Goal: Information Seeking & Learning: Learn about a topic

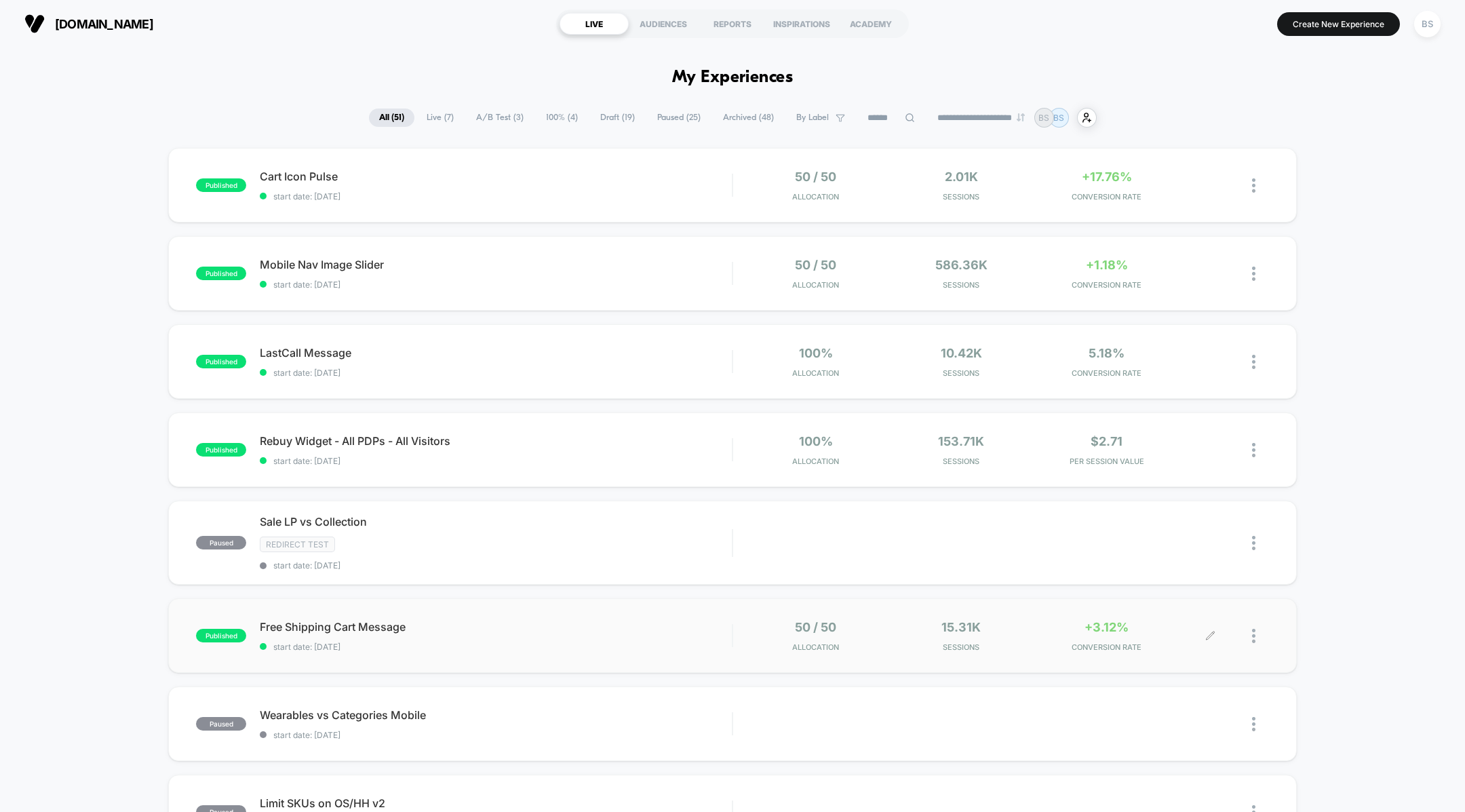
click at [1054, 639] on div "+3.12% CONVERSION RATE" at bounding box center [1107, 636] width 139 height 32
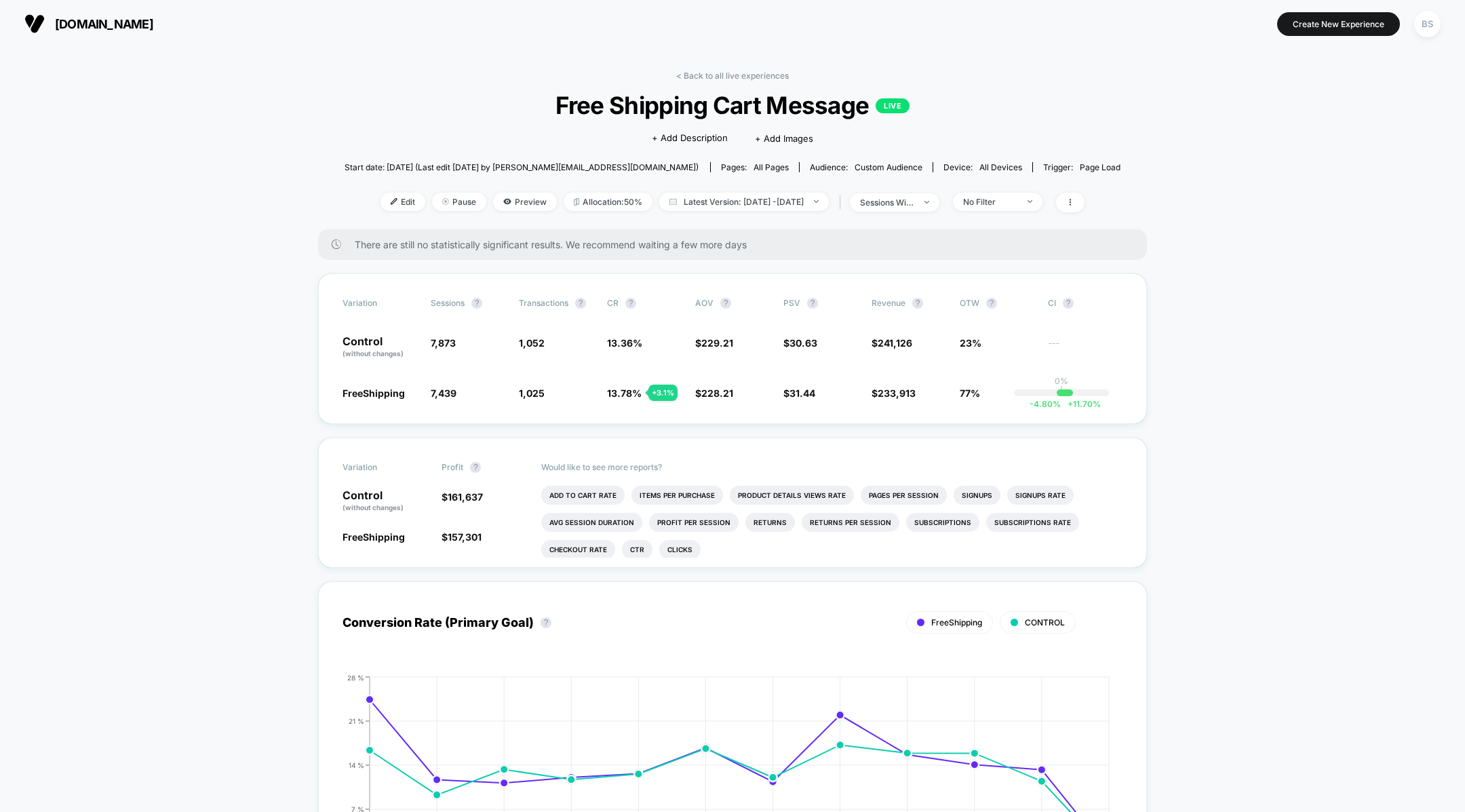
click at [713, 82] on div "< Back to all live experiences Free Shipping Cart Message LIVE Click to edit ex…" at bounding box center [732, 150] width 776 height 159
click at [713, 74] on link "< Back to all live experiences" at bounding box center [732, 75] width 113 height 10
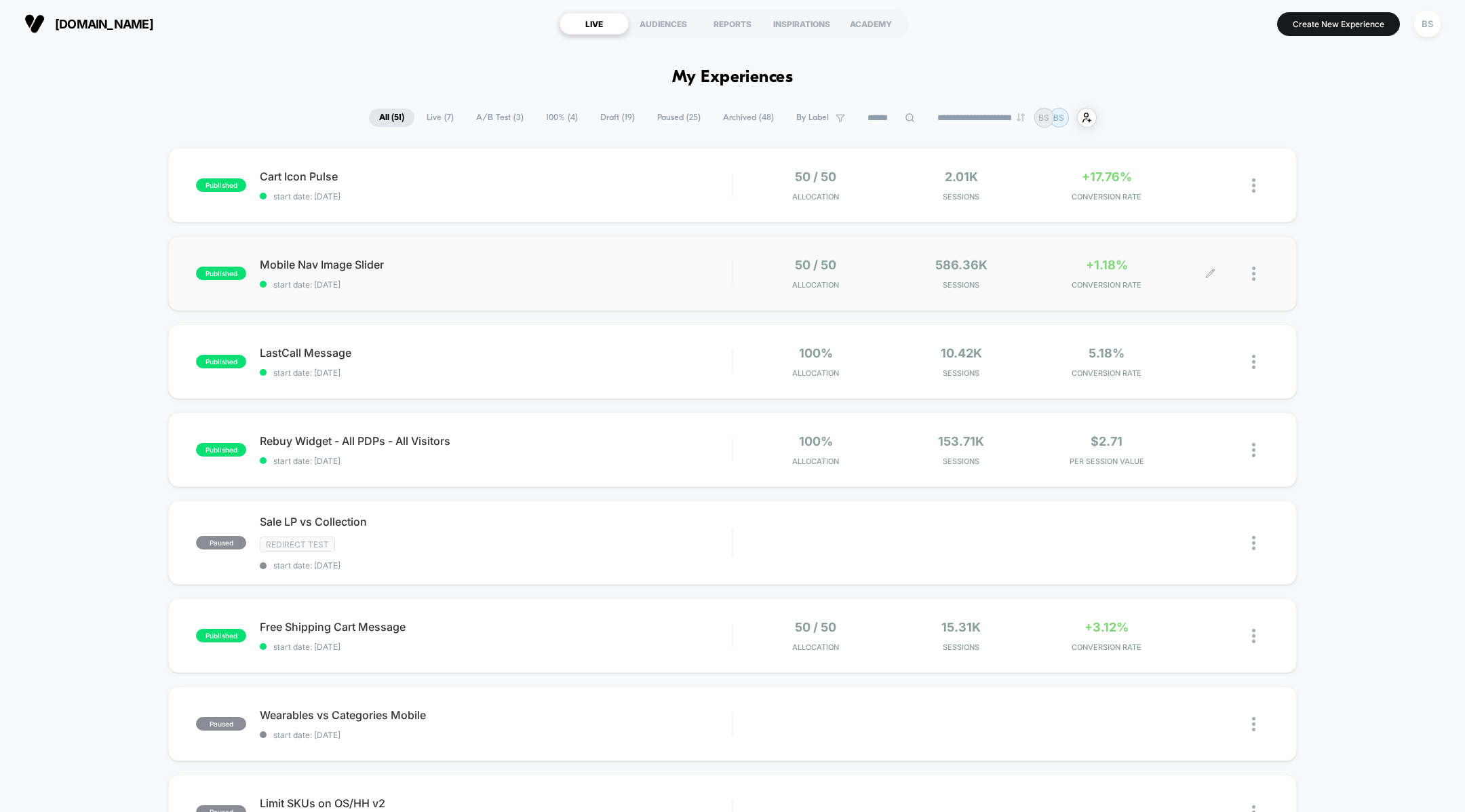
click at [990, 281] on span "Sessions" at bounding box center [961, 285] width 139 height 10
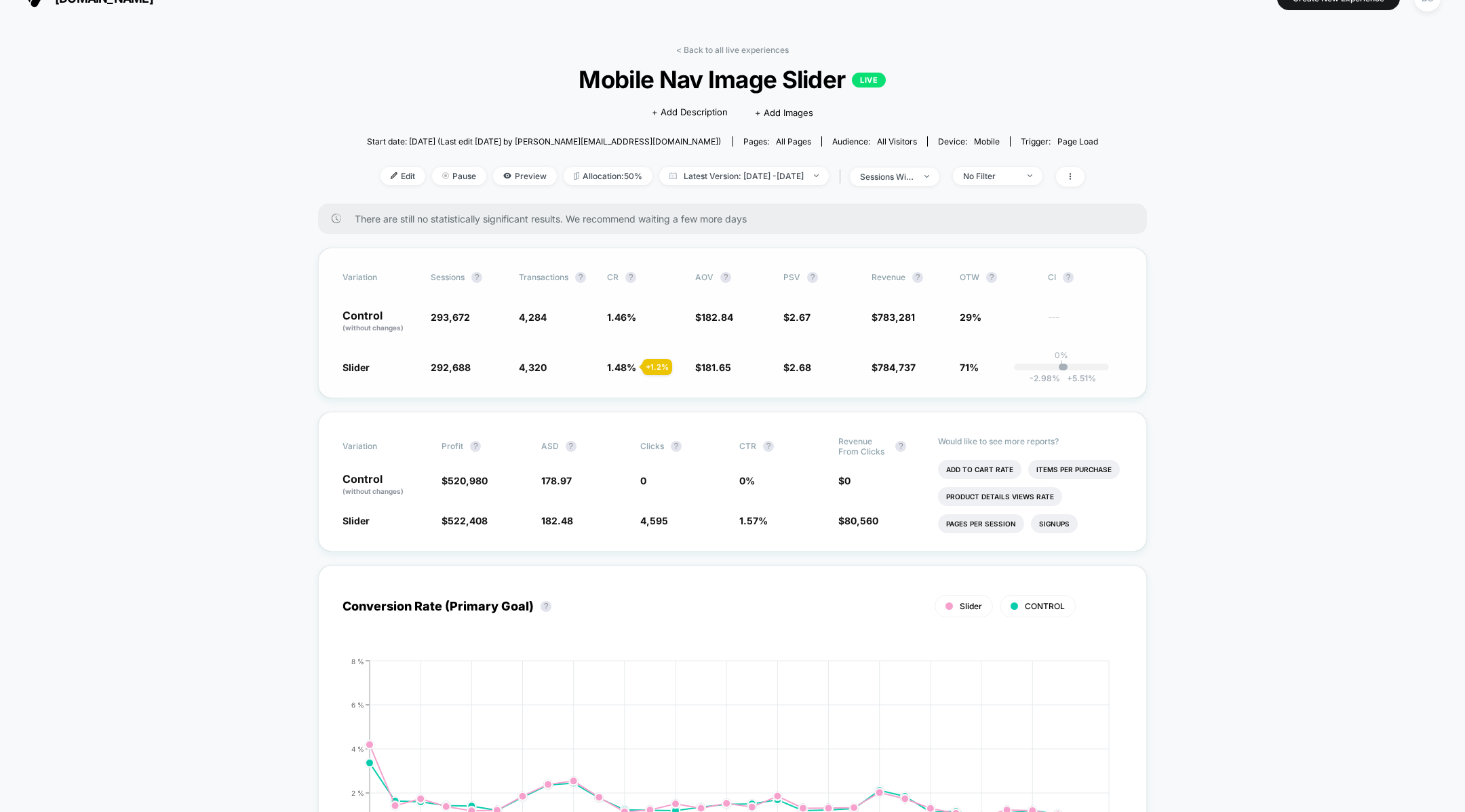
scroll to position [31, 0]
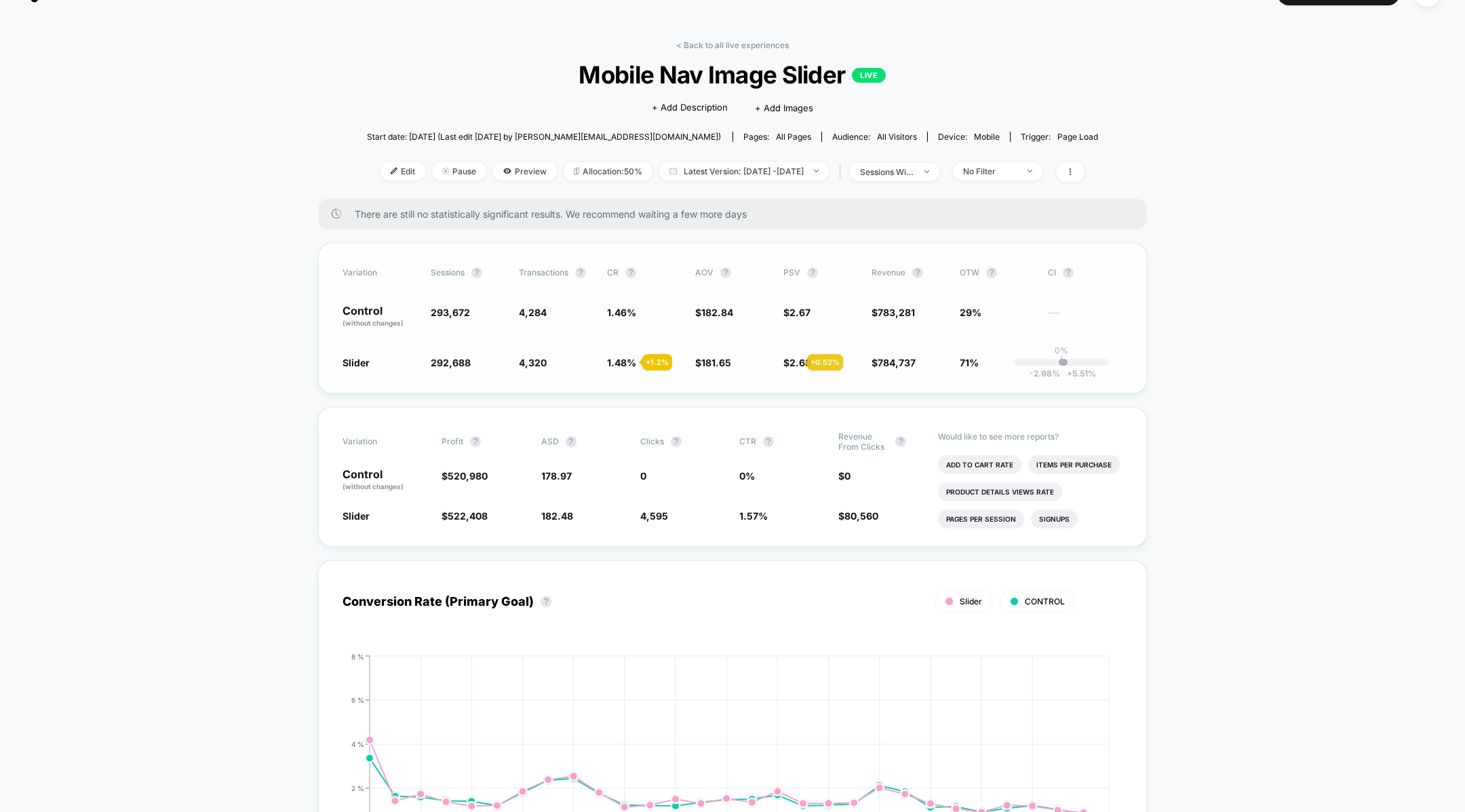
click at [791, 362] on span "2.68" at bounding box center [800, 362] width 22 height 12
click at [737, 43] on link "< Back to all live experiences" at bounding box center [732, 45] width 113 height 10
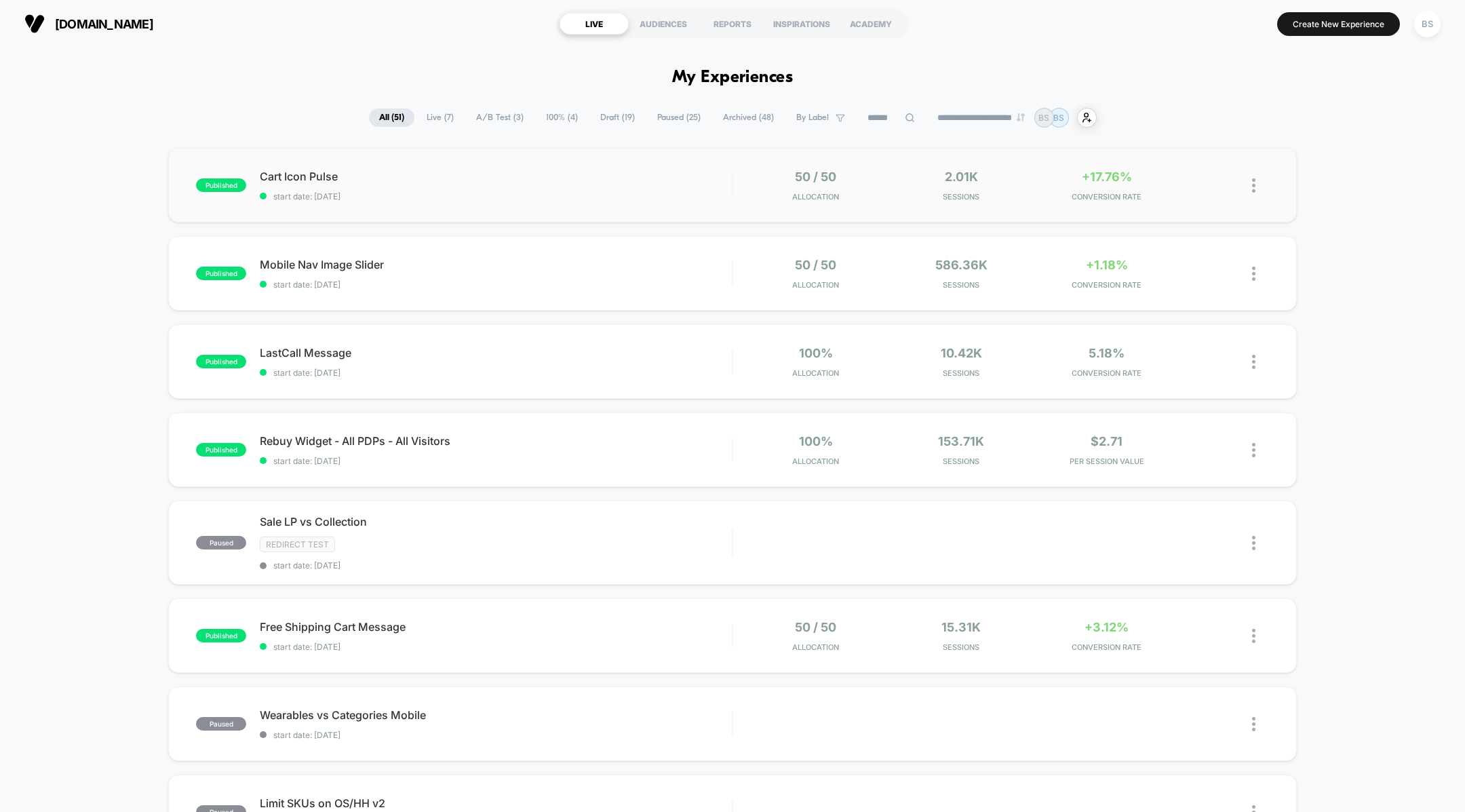
click at [884, 190] on div "50 / 50 Allocation" at bounding box center [815, 185] width 139 height 32
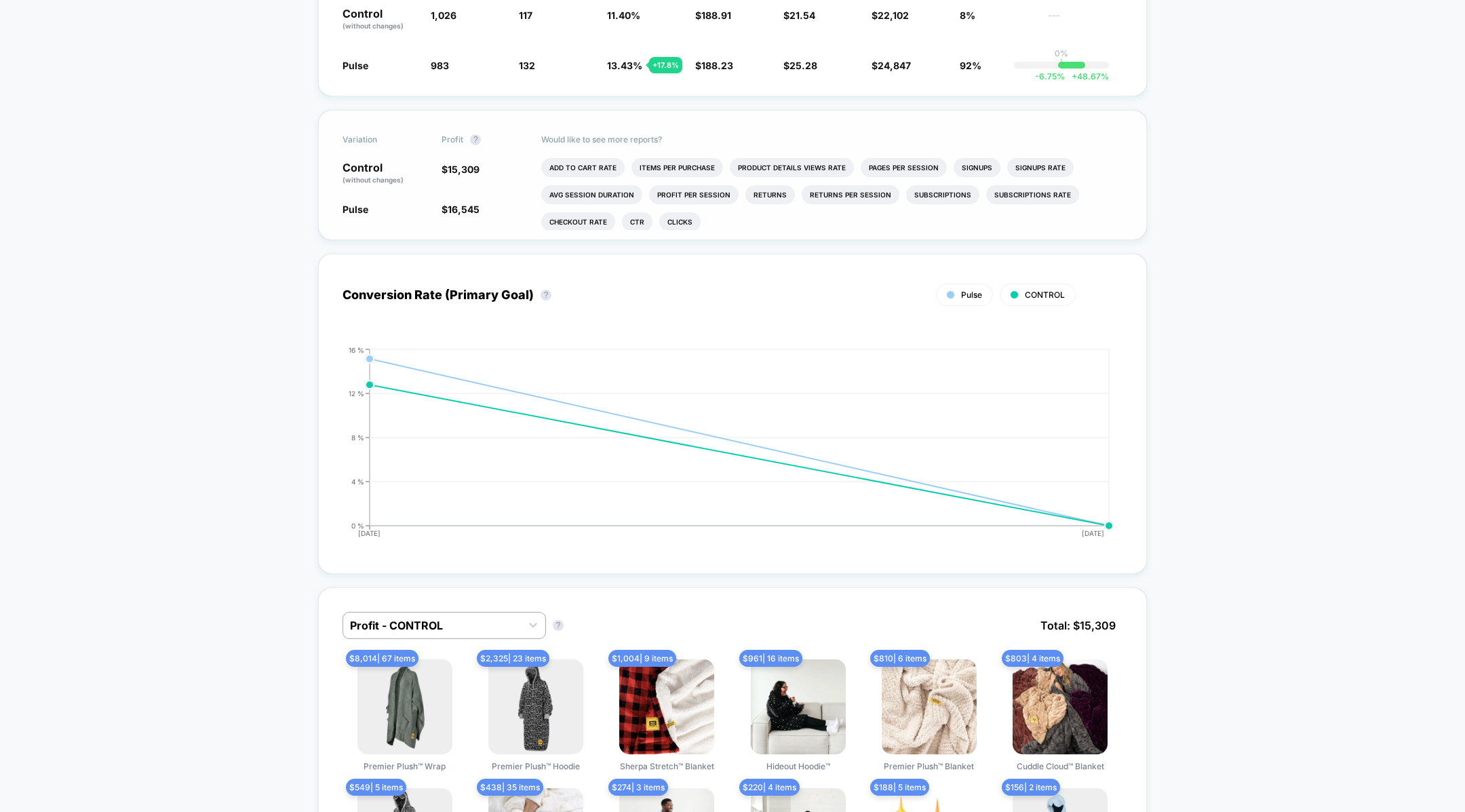
scroll to position [361, 0]
